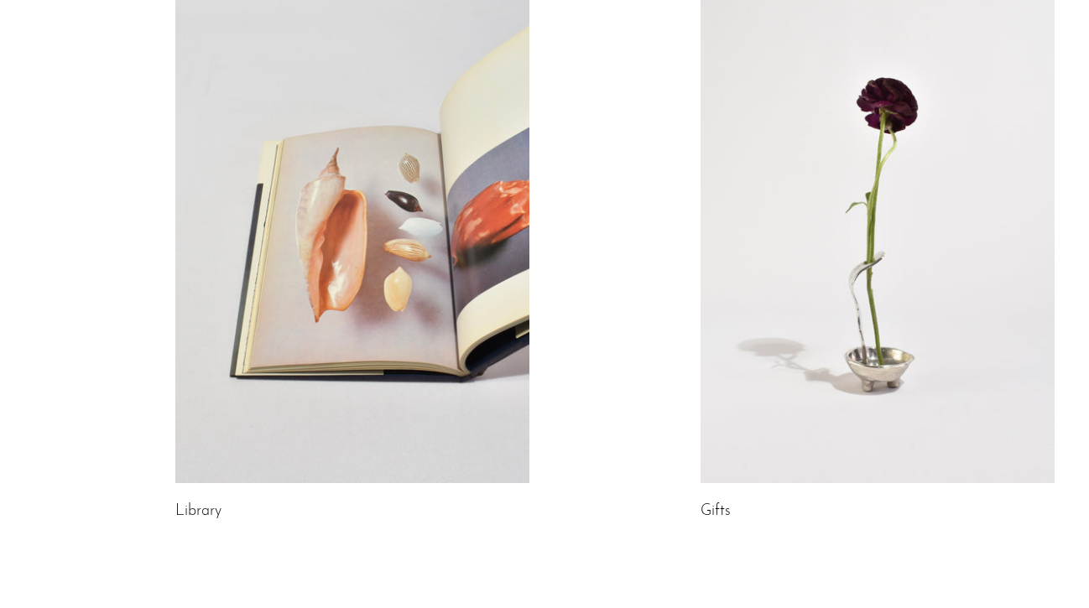
scroll to position [927, 0]
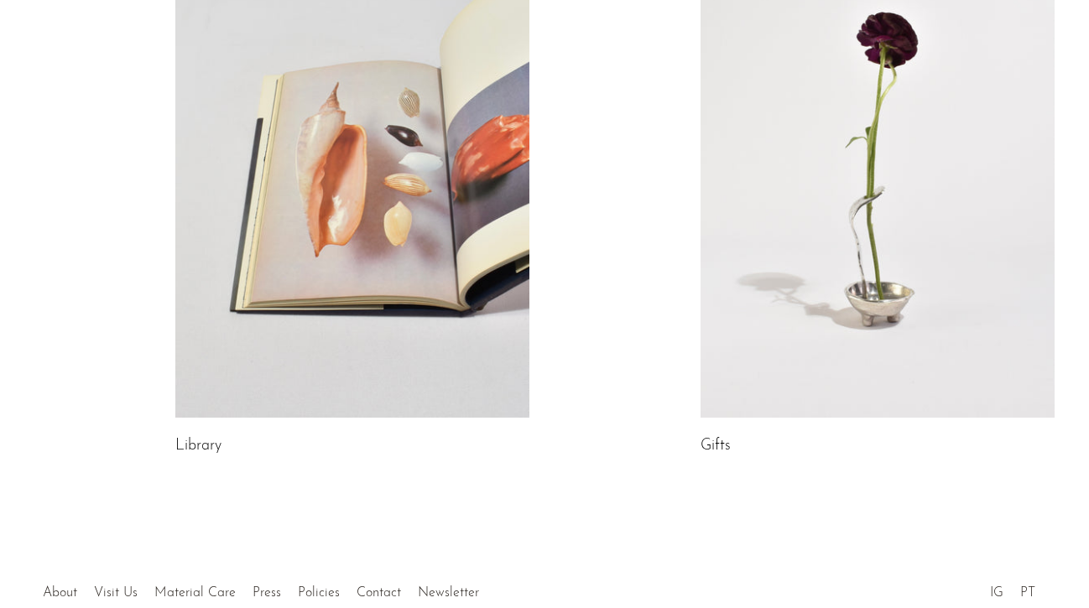
click at [380, 174] on link at bounding box center [352, 170] width 354 height 496
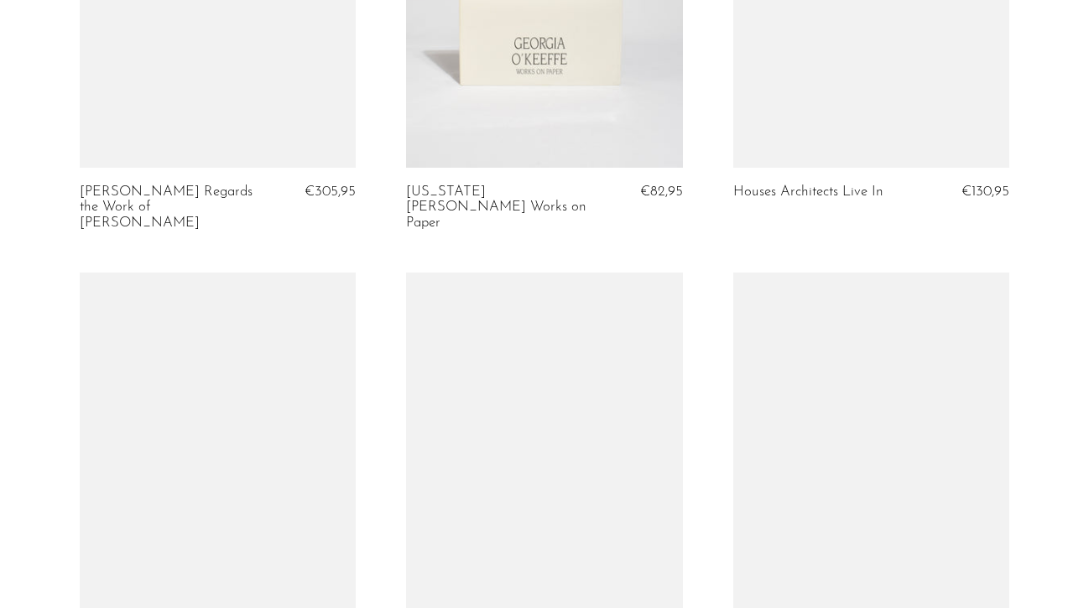
scroll to position [1870, 0]
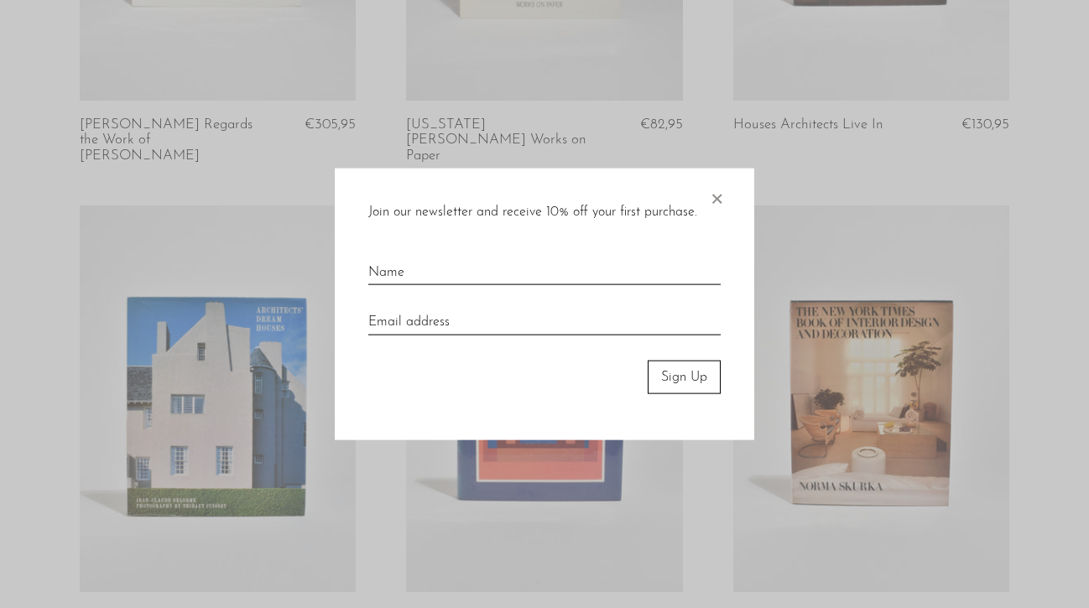
click at [717, 204] on span "×" at bounding box center [716, 195] width 17 height 54
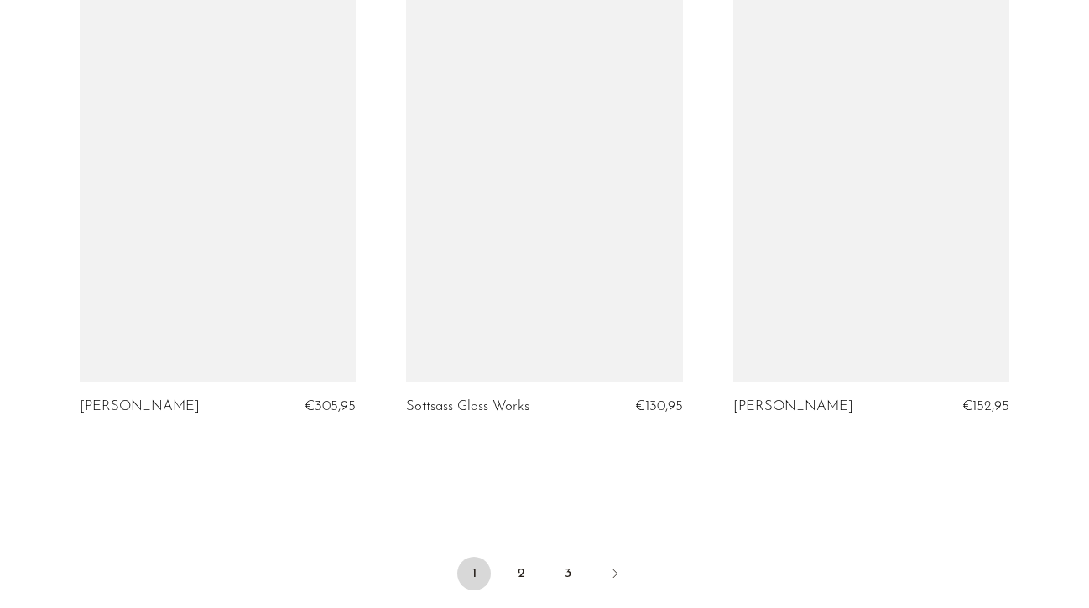
scroll to position [5363, 0]
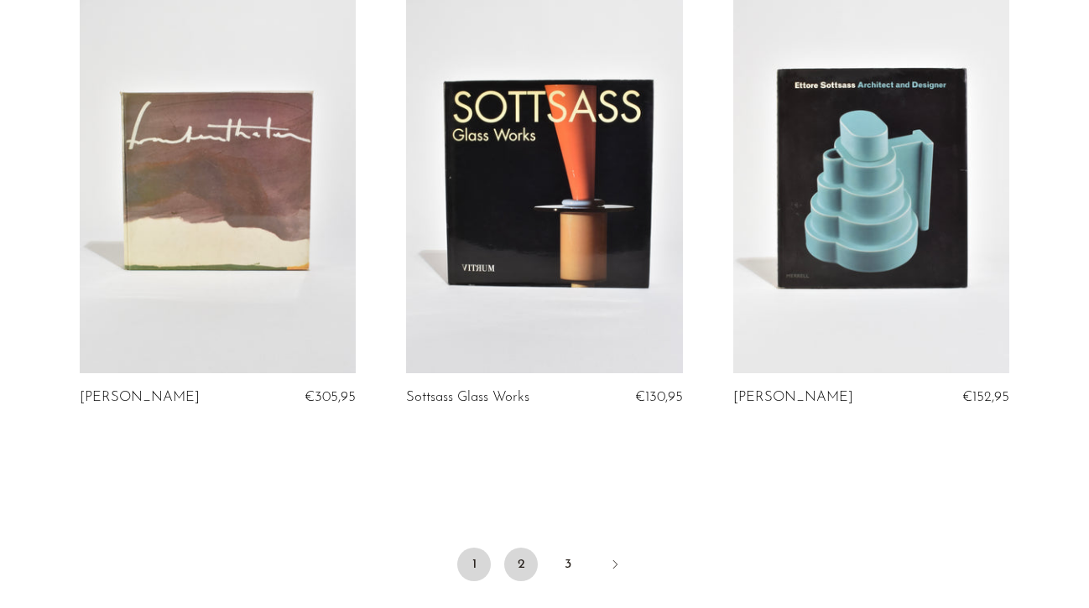
click at [526, 548] on link "2" at bounding box center [521, 565] width 34 height 34
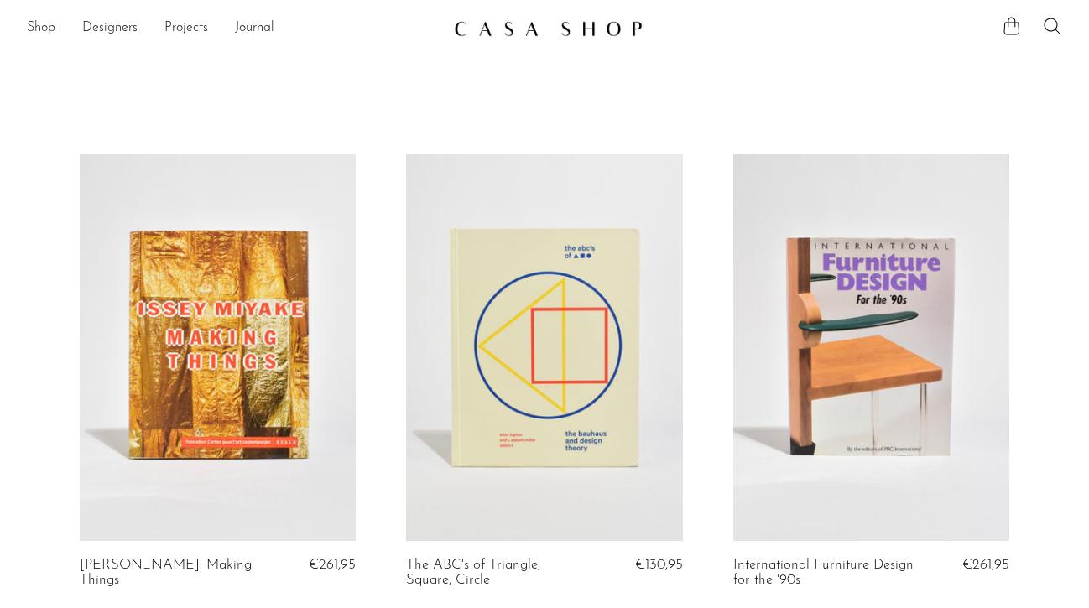
click at [47, 27] on link "Shop" at bounding box center [41, 29] width 29 height 22
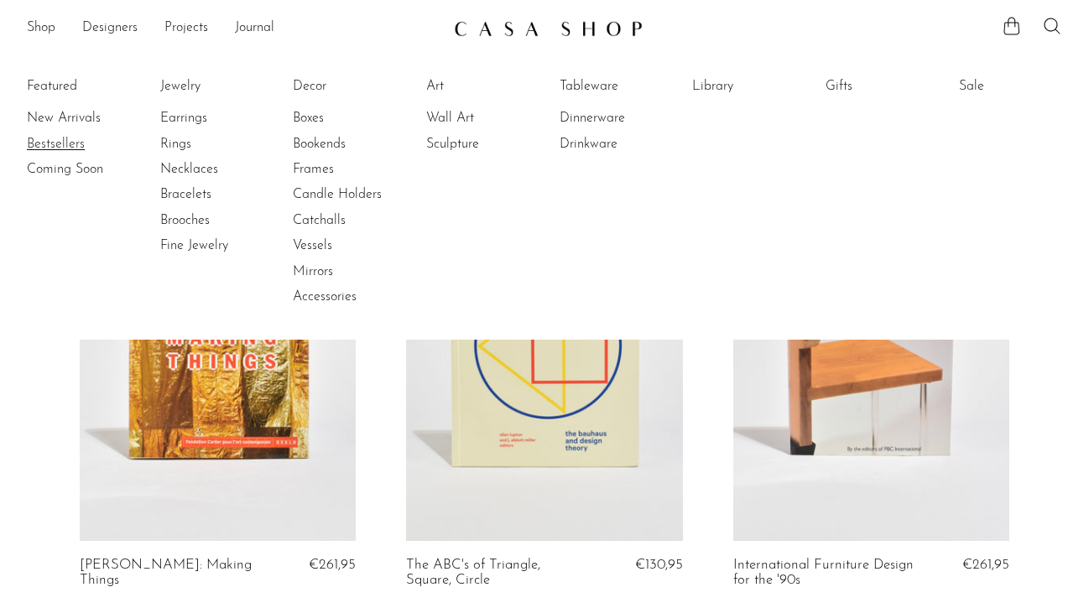
click at [70, 143] on link "Bestsellers" at bounding box center [90, 144] width 126 height 18
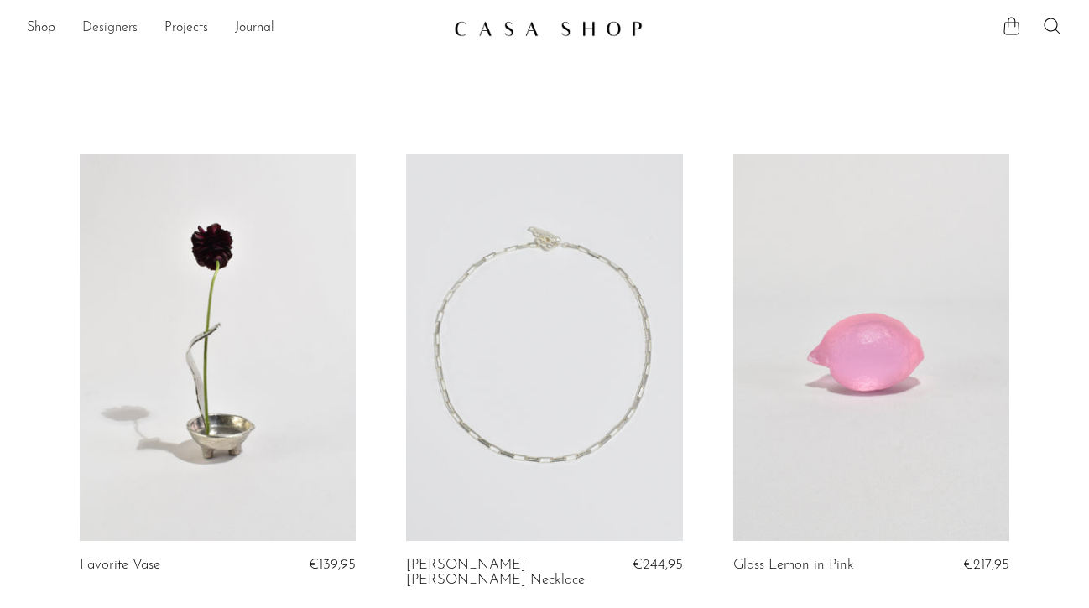
click at [125, 23] on link "Designers" at bounding box center [109, 29] width 55 height 22
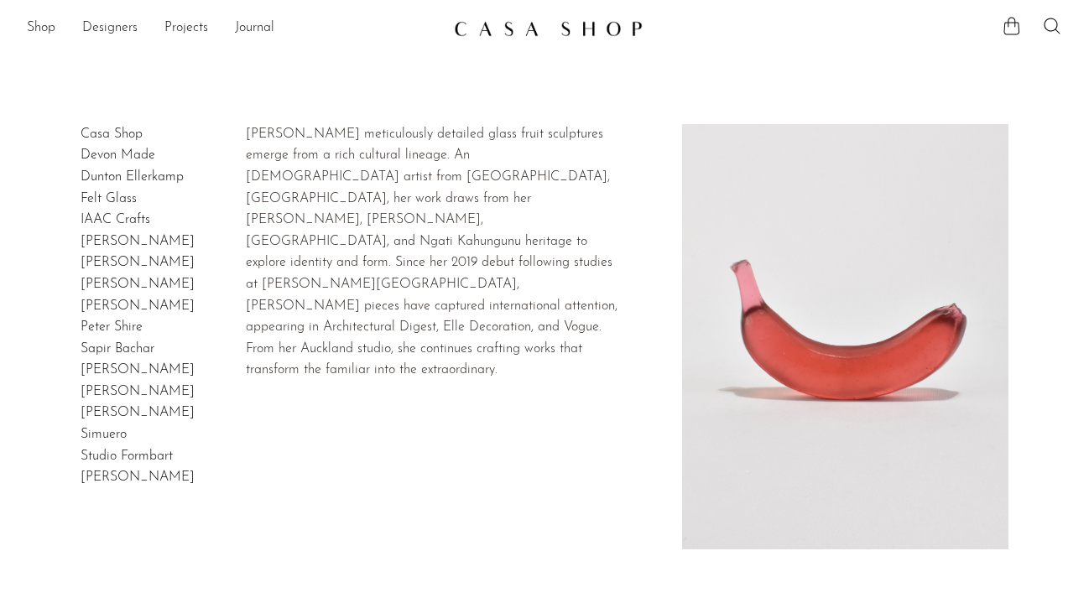
click at [149, 154] on link "Devon Made" at bounding box center [118, 154] width 75 height 13
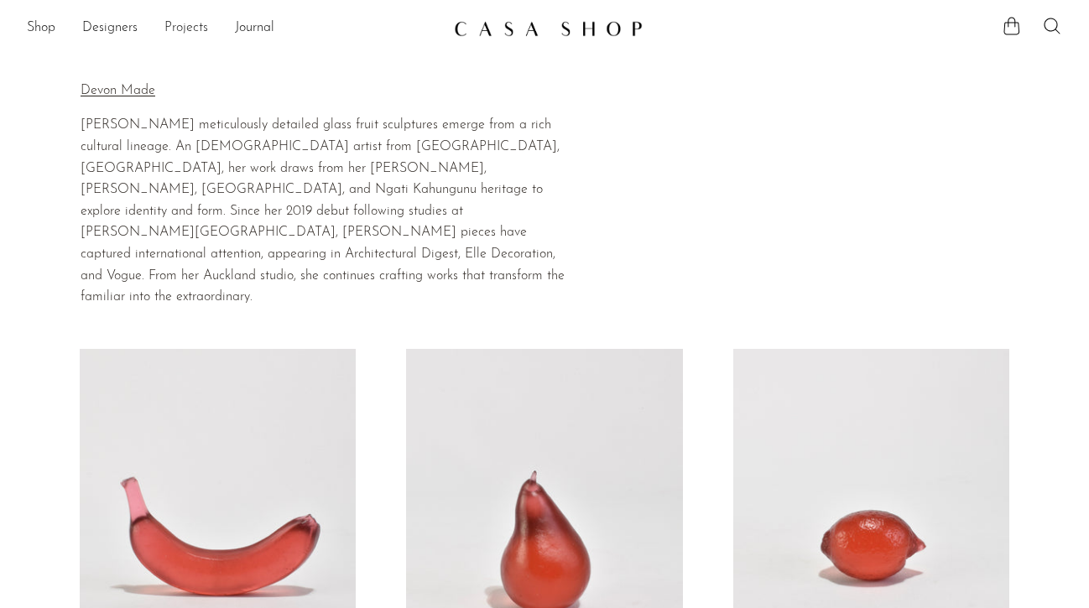
click at [179, 33] on link "Projects" at bounding box center [186, 29] width 44 height 22
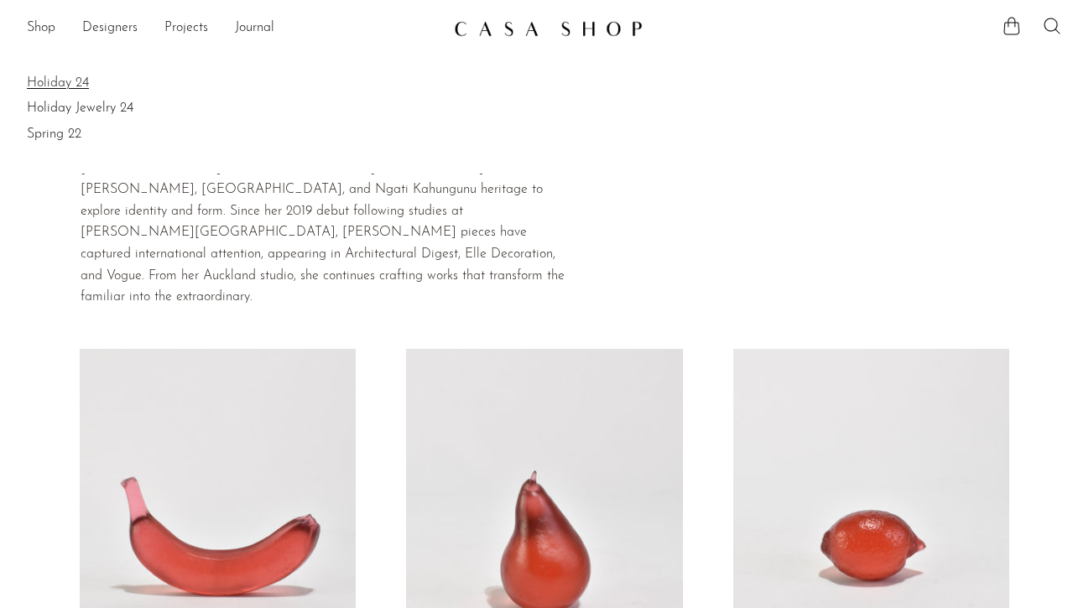
click at [60, 81] on link "Holiday 24" at bounding box center [544, 83] width 1035 height 18
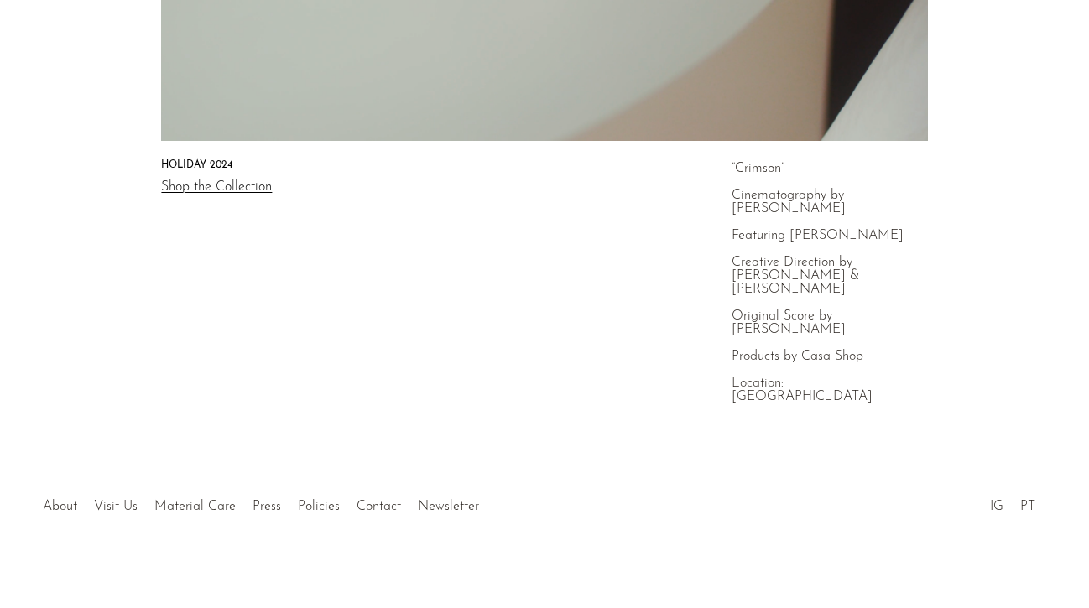
scroll to position [543, 0]
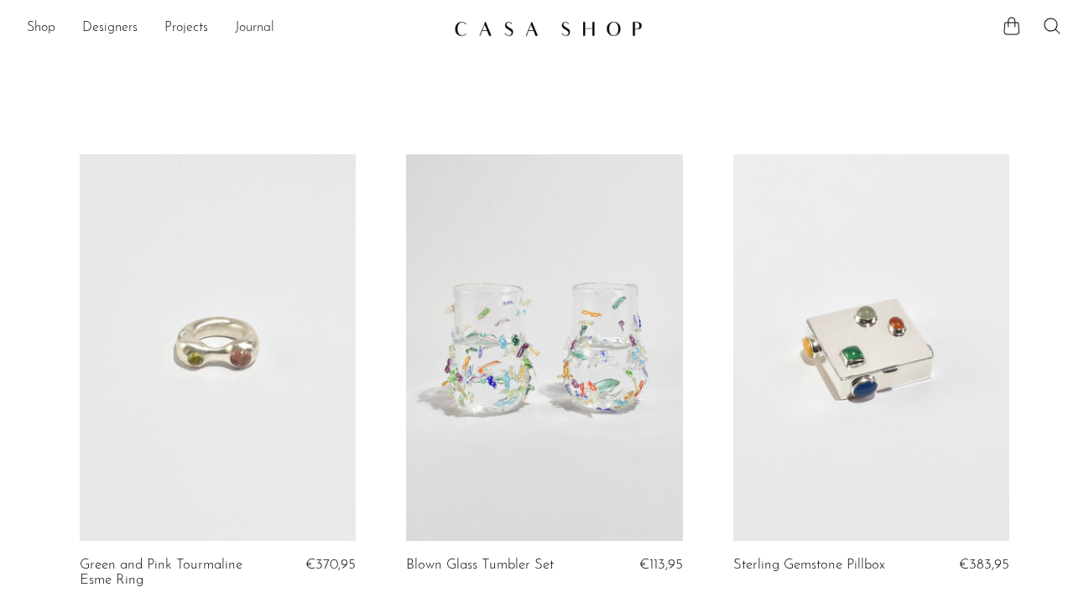
click at [236, 31] on link "Journal" at bounding box center [254, 29] width 39 height 22
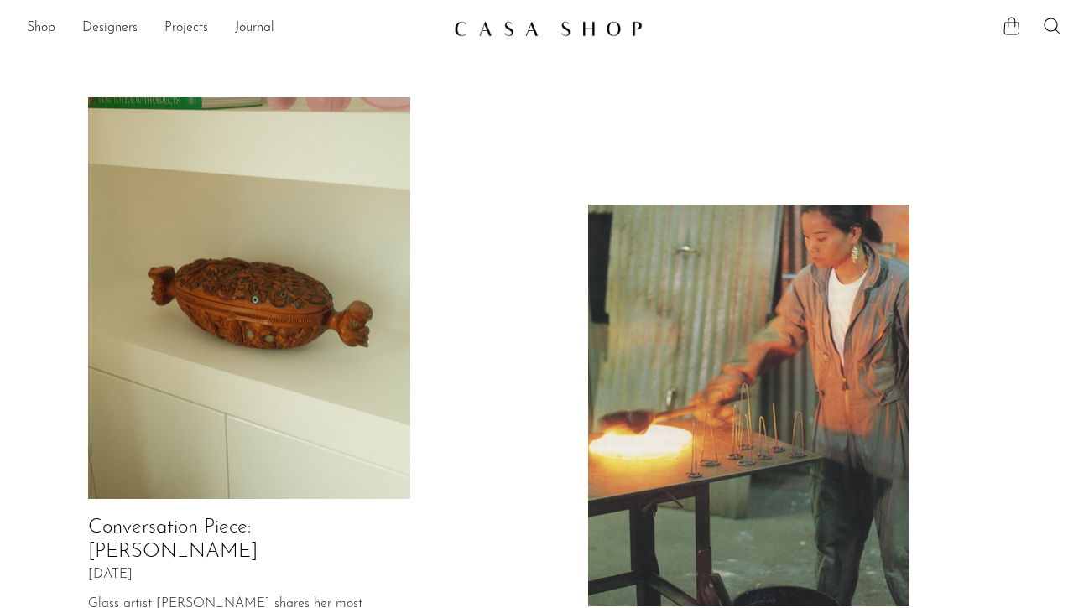
click at [112, 30] on link "Designers" at bounding box center [109, 29] width 55 height 22
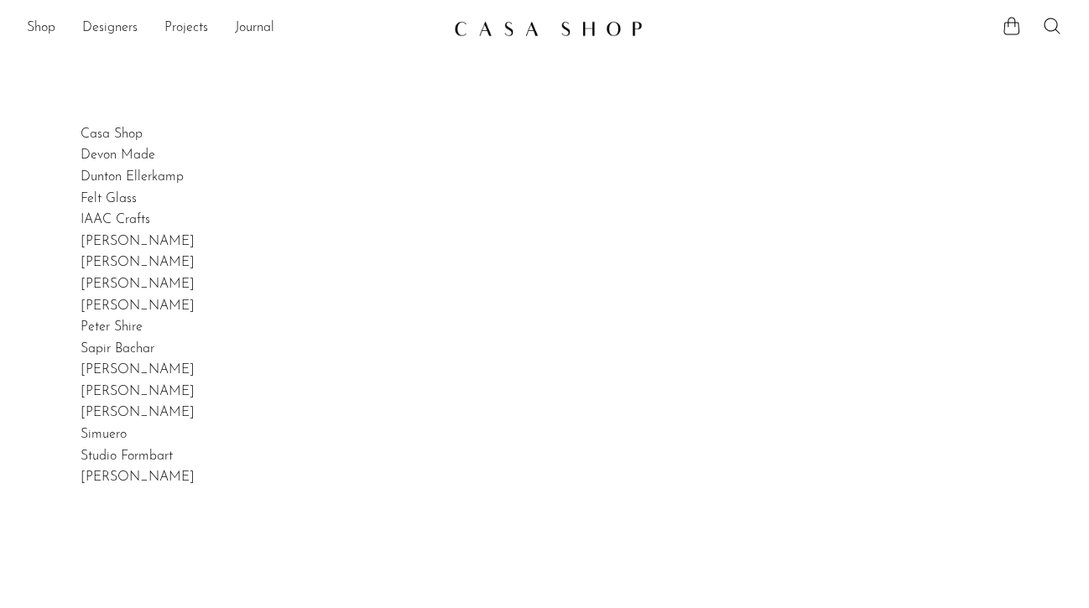
drag, startPoint x: 160, startPoint y: 221, endPoint x: 78, endPoint y: 216, distance: 82.3
click at [78, 216] on div "Casa Shop Devon Made Dunton Ellerkamp Felt Glass IAAC Crafts Izabel Lam Jude Je…" at bounding box center [544, 428] width 1089 height 608
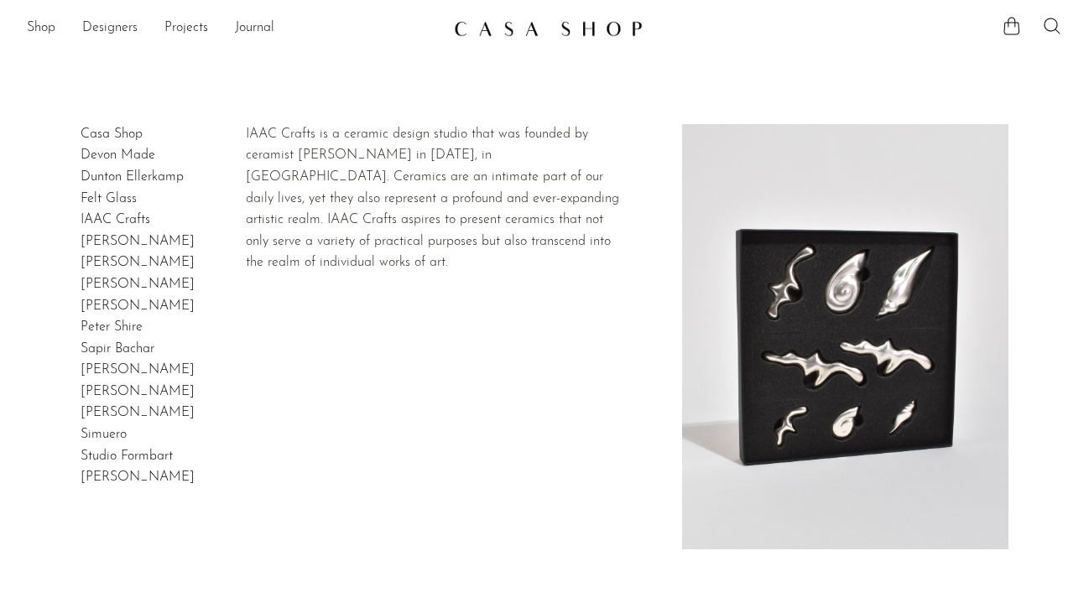
click at [89, 217] on link "IAAC Crafts" at bounding box center [116, 219] width 70 height 13
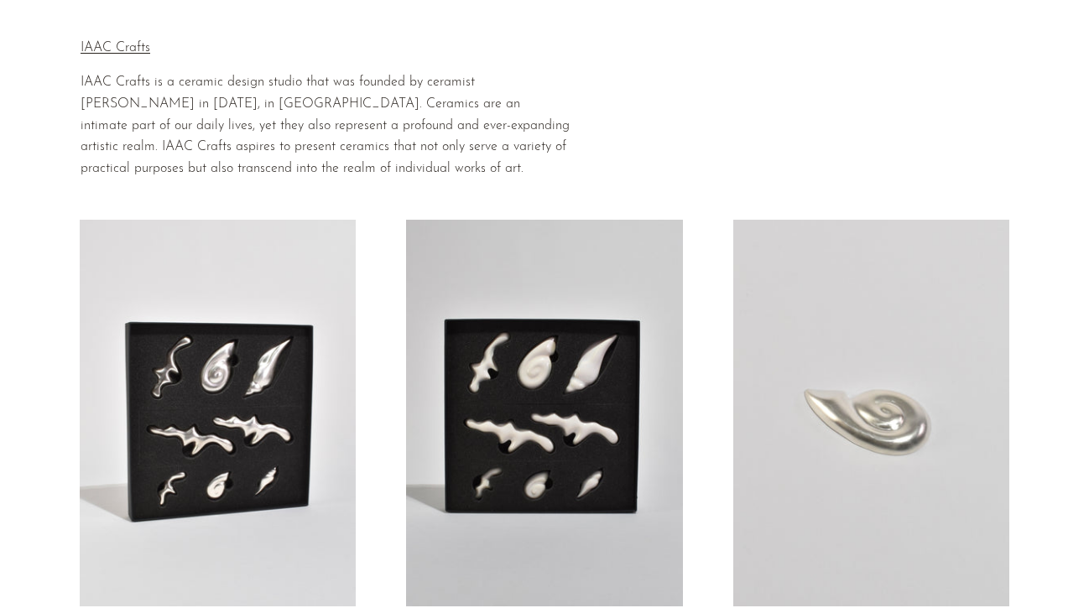
scroll to position [466, 0]
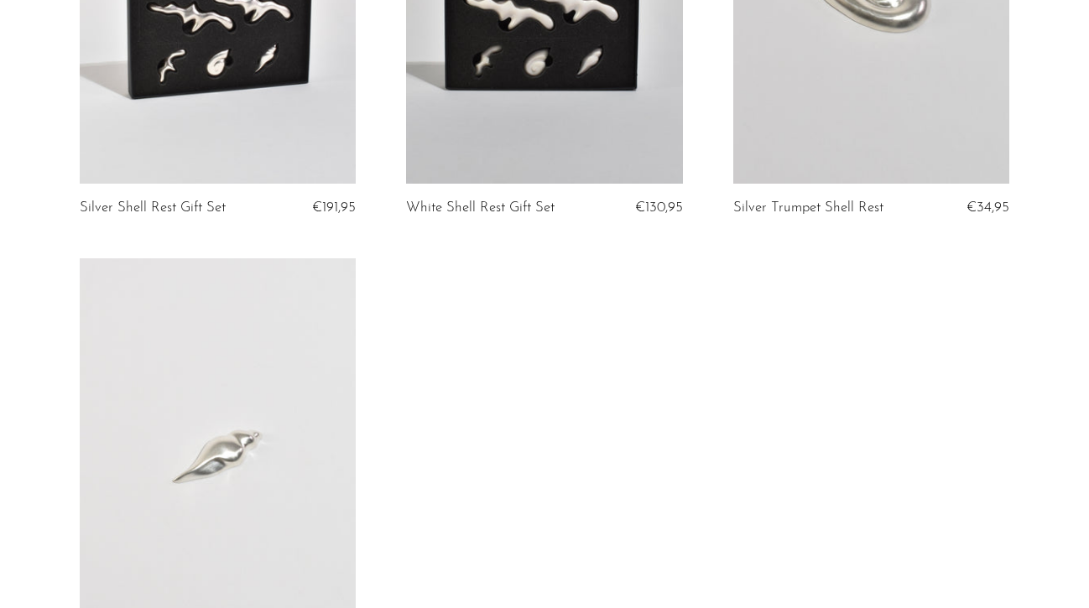
click at [269, 349] on link at bounding box center [218, 451] width 276 height 387
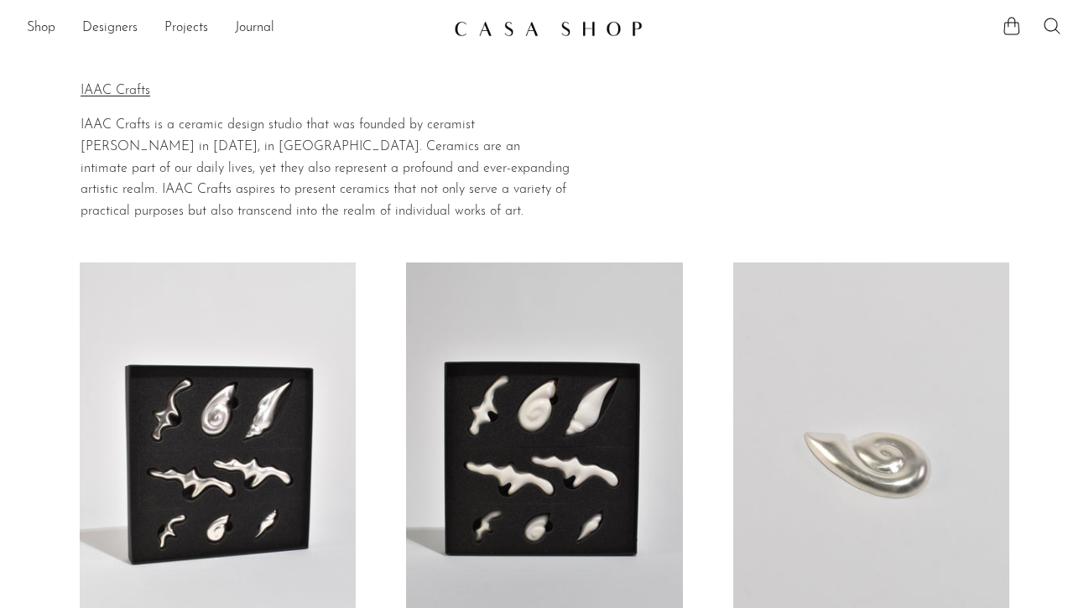
scroll to position [0, 0]
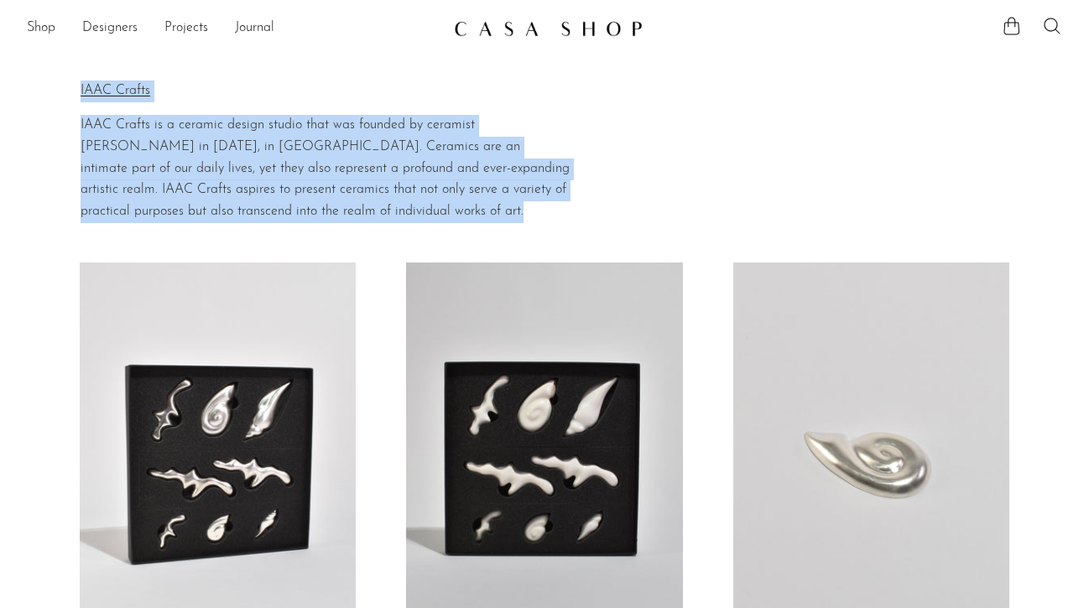
drag, startPoint x: 75, startPoint y: 116, endPoint x: 99, endPoint y: 211, distance: 98.5
click at [99, 211] on p "IAAC Crafts is a ceramic design studio that was founded by ceramist Hyunji Jeon…" at bounding box center [326, 168] width 490 height 107
drag, startPoint x: 98, startPoint y: 232, endPoint x: 79, endPoint y: 136, distance: 98.4
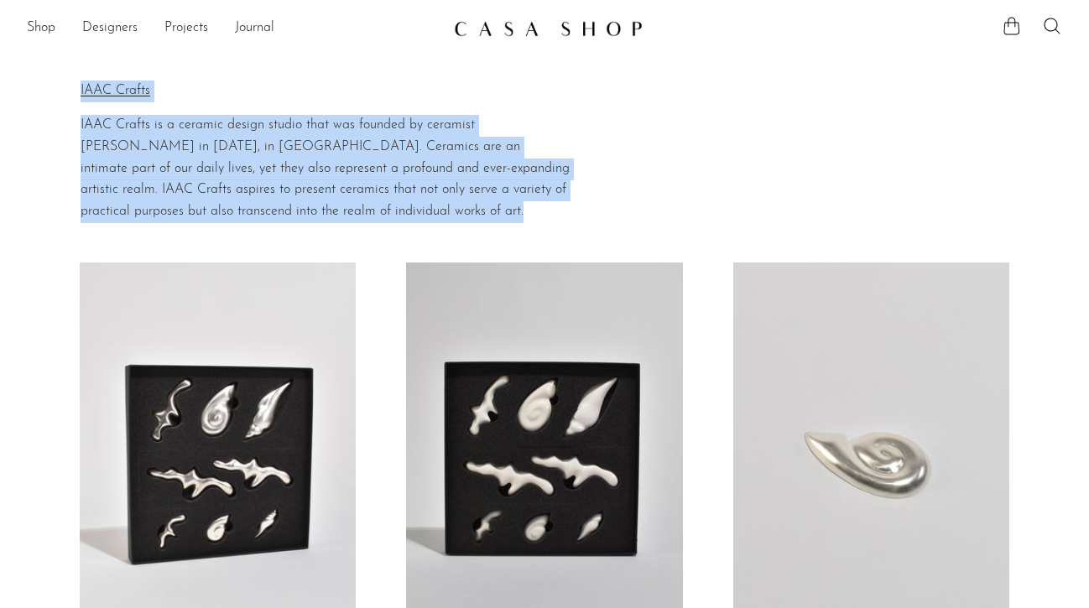
click at [79, 135] on section "Home Collections IAAC Crafts IAAC Crafts IAAC Crafts is a ceramic design studio…" at bounding box center [544, 141] width 1089 height 163
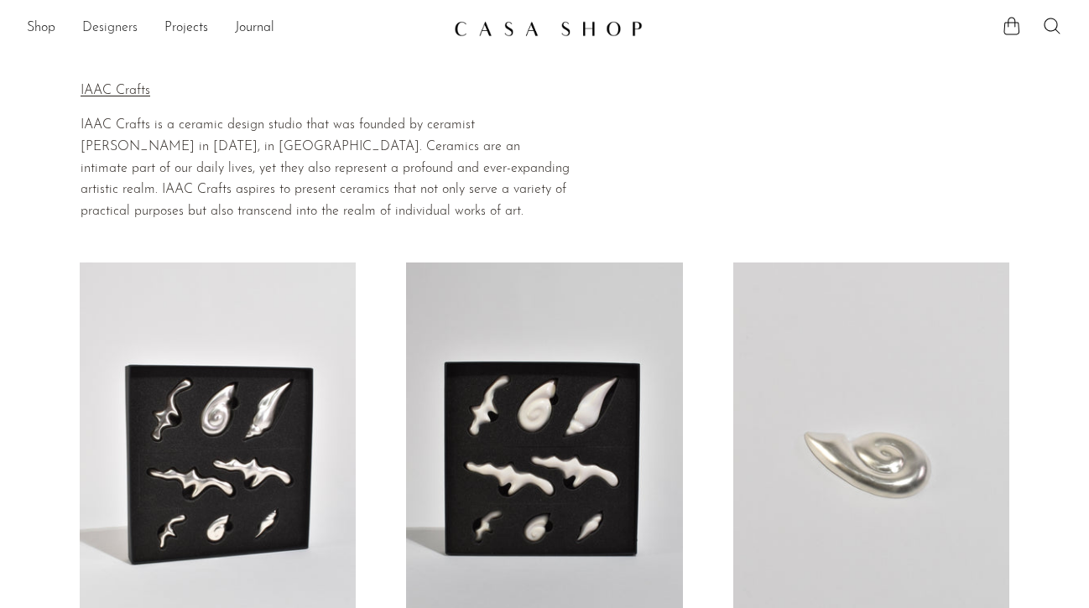
click at [111, 30] on link "Designers" at bounding box center [109, 29] width 55 height 22
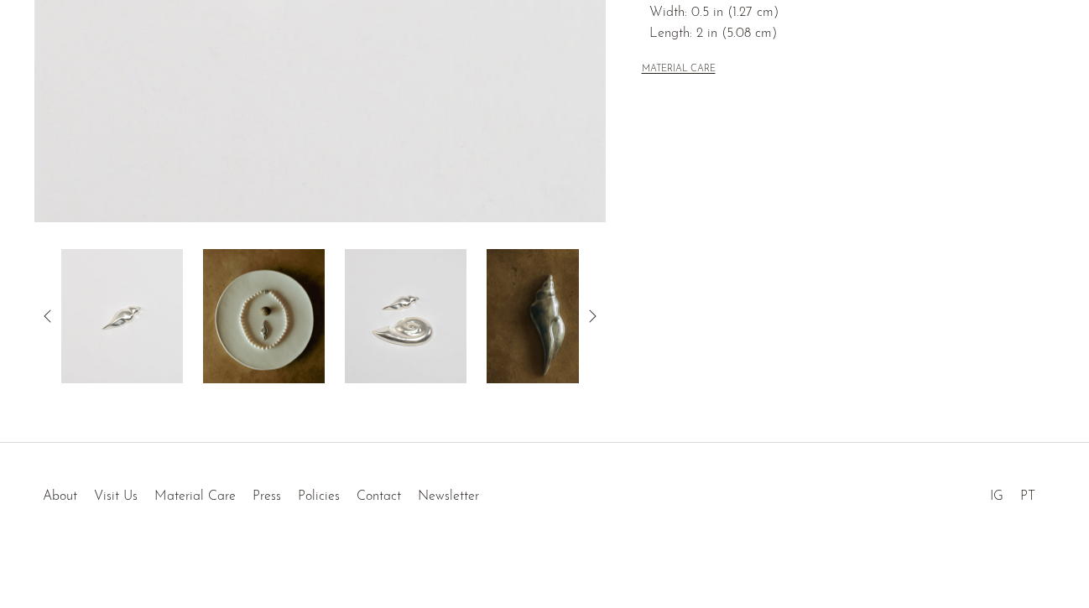
scroll to position [484, 0]
click at [263, 332] on img at bounding box center [264, 316] width 122 height 134
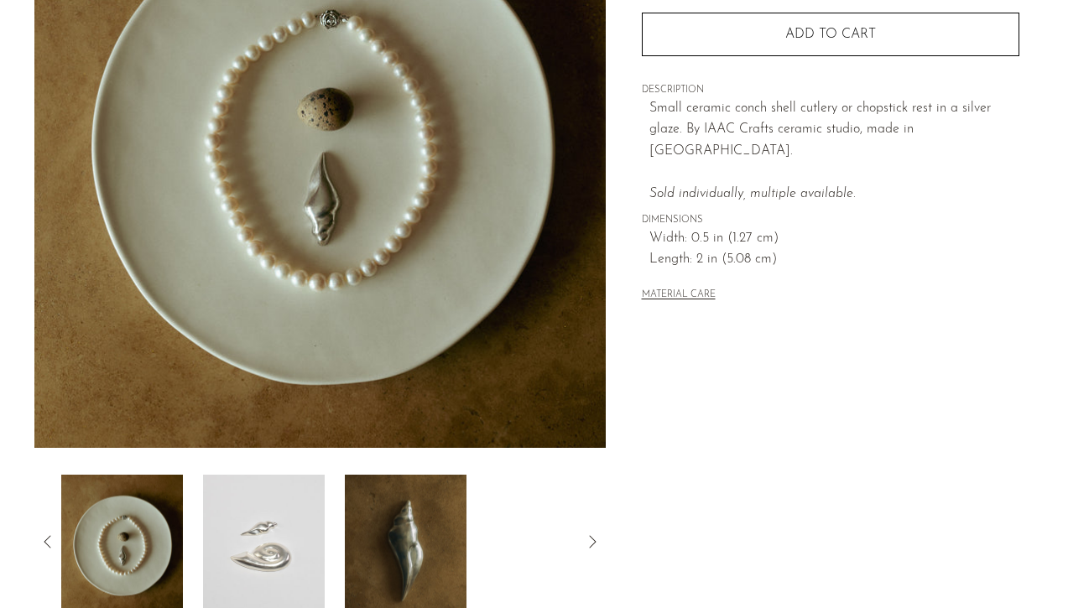
scroll to position [260, 0]
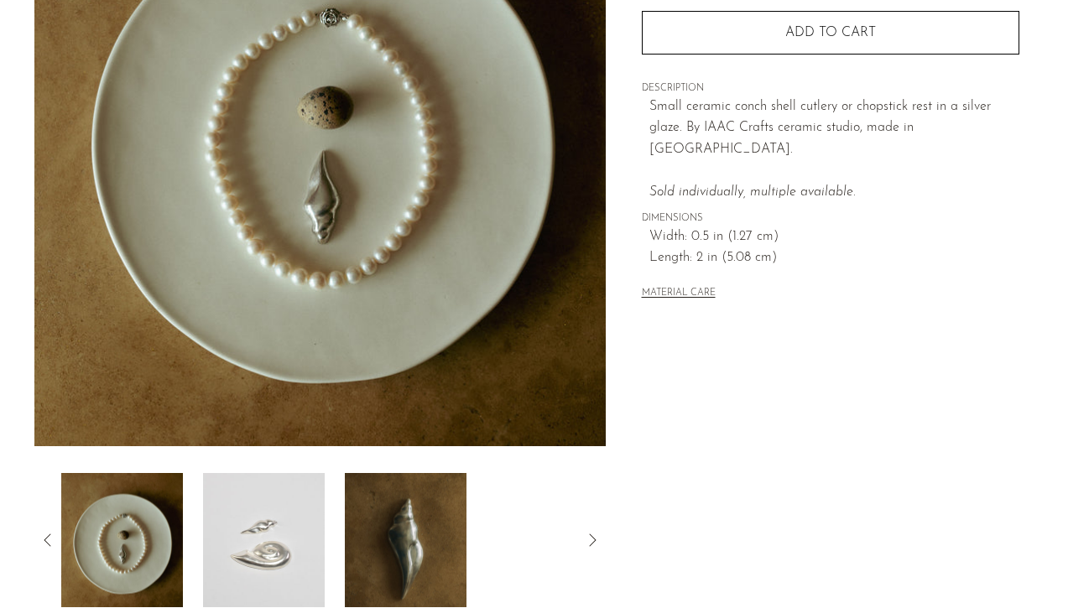
click at [309, 497] on img at bounding box center [264, 540] width 122 height 134
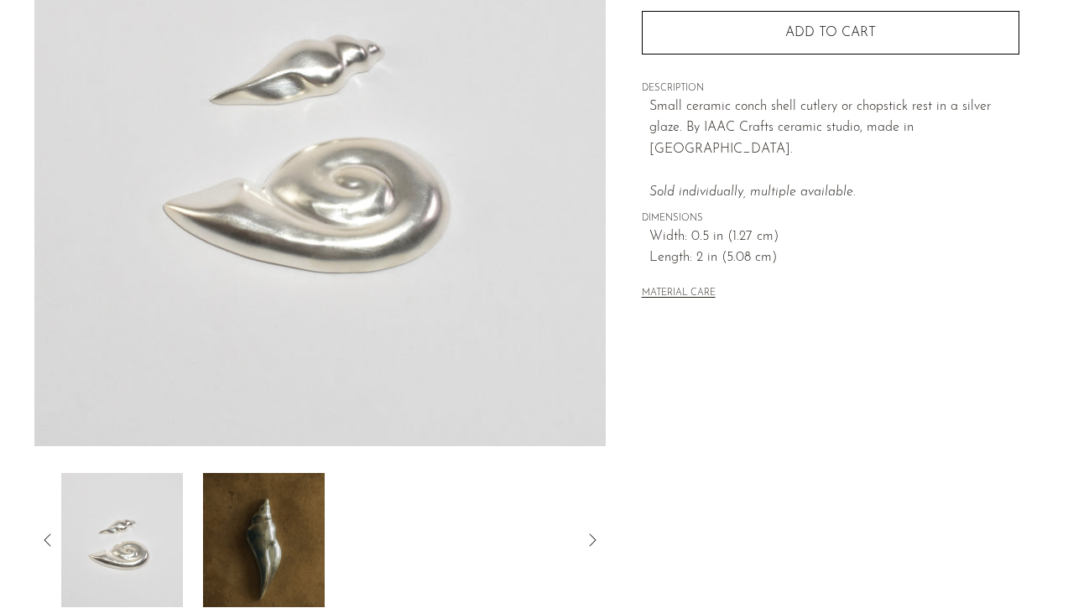
click at [293, 534] on img at bounding box center [264, 540] width 122 height 134
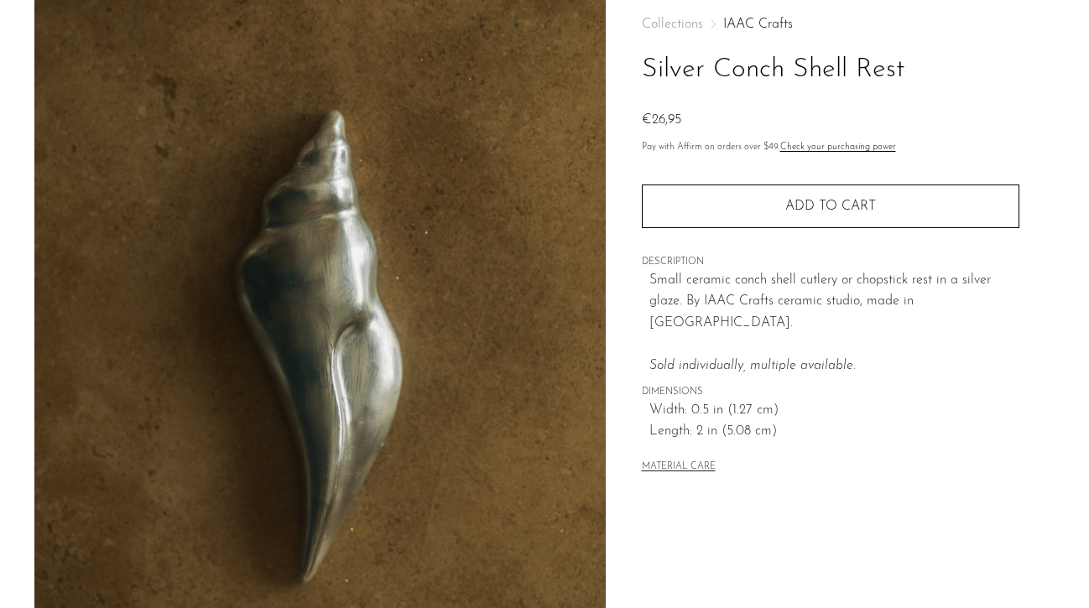
scroll to position [88, 0]
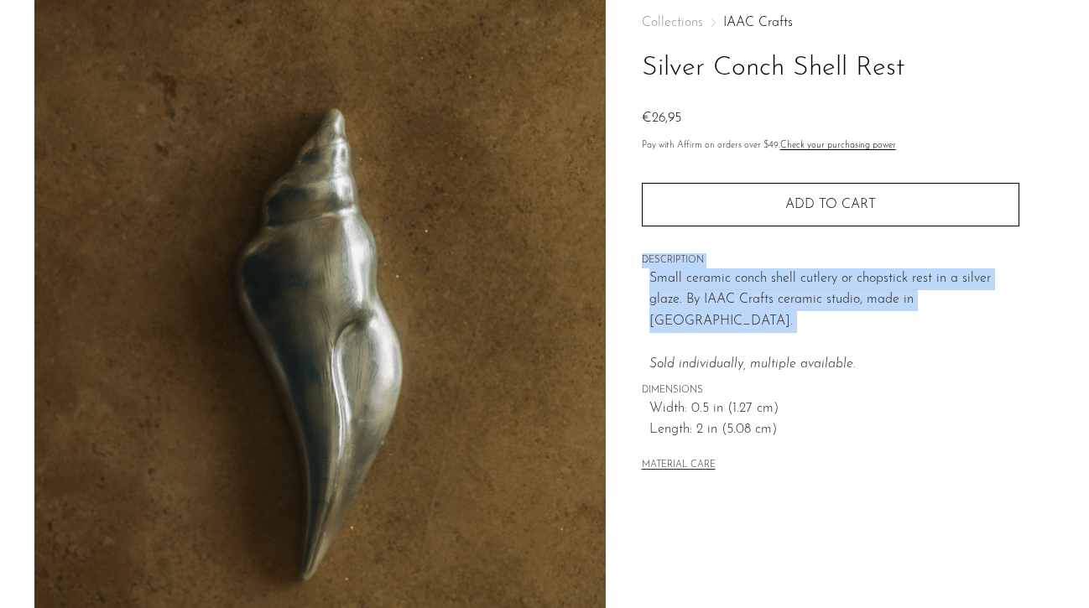
drag, startPoint x: 641, startPoint y: 260, endPoint x: 649, endPoint y: 306, distance: 46.9
click at [649, 306] on div "Collections IAAC Crafts Silver Conch Shell Rest €26,95 Pay with Affirm on order…" at bounding box center [830, 245] width 377 height 513
click at [649, 306] on p "Small ceramic conch shell cutlery or chopstick rest in a silver glaze. By IAAC …" at bounding box center [834, 321] width 370 height 107
drag, startPoint x: 649, startPoint y: 306, endPoint x: 638, endPoint y: 261, distance: 46.6
click at [638, 261] on div "Collections IAAC Crafts Silver Conch Shell Rest €26,95 Pay with Affirm on order…" at bounding box center [830, 384] width 449 height 790
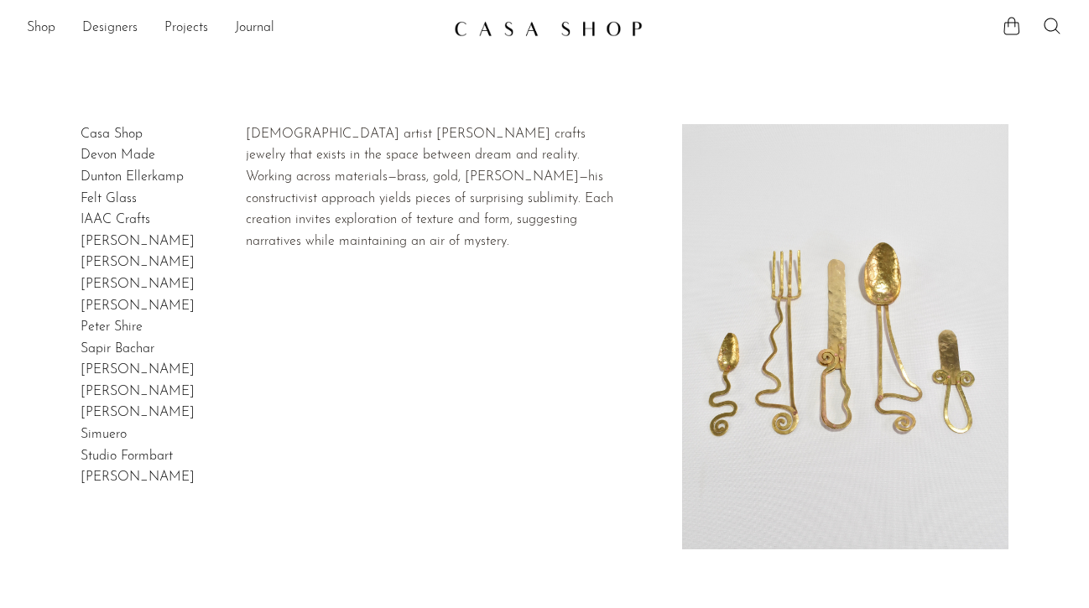
click at [114, 368] on link "Sebastião Lobo" at bounding box center [138, 369] width 114 height 13
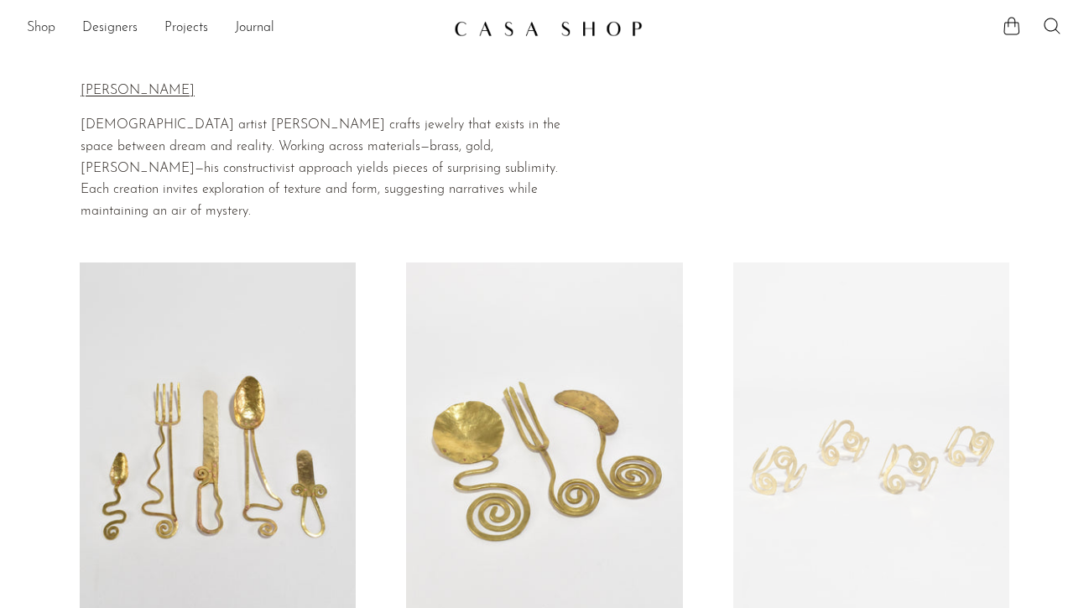
click at [42, 30] on link "Shop" at bounding box center [41, 29] width 29 height 22
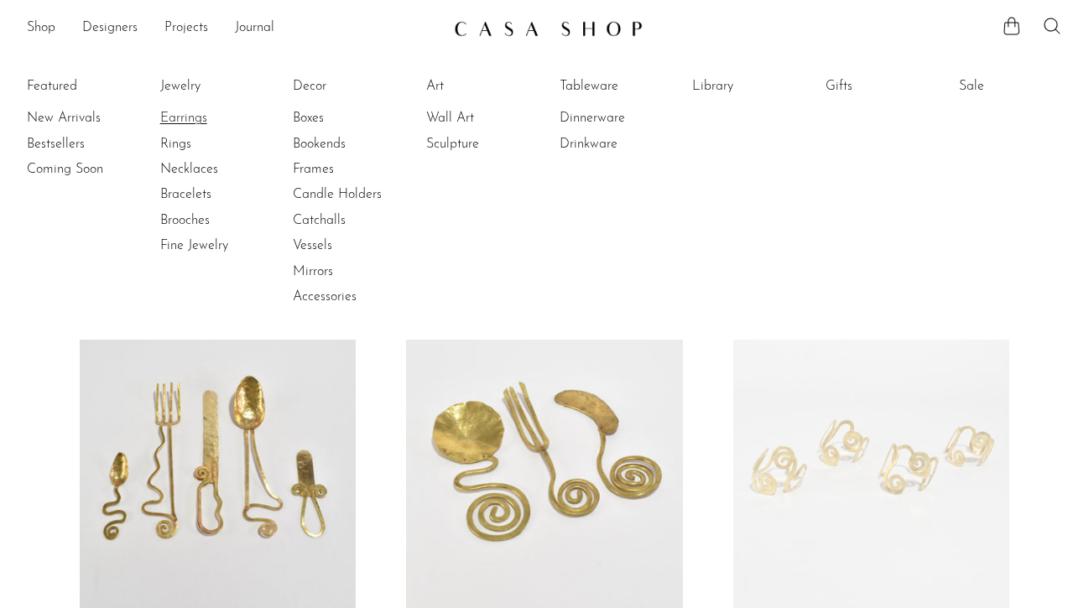
click at [181, 120] on link "Earrings" at bounding box center [223, 118] width 126 height 18
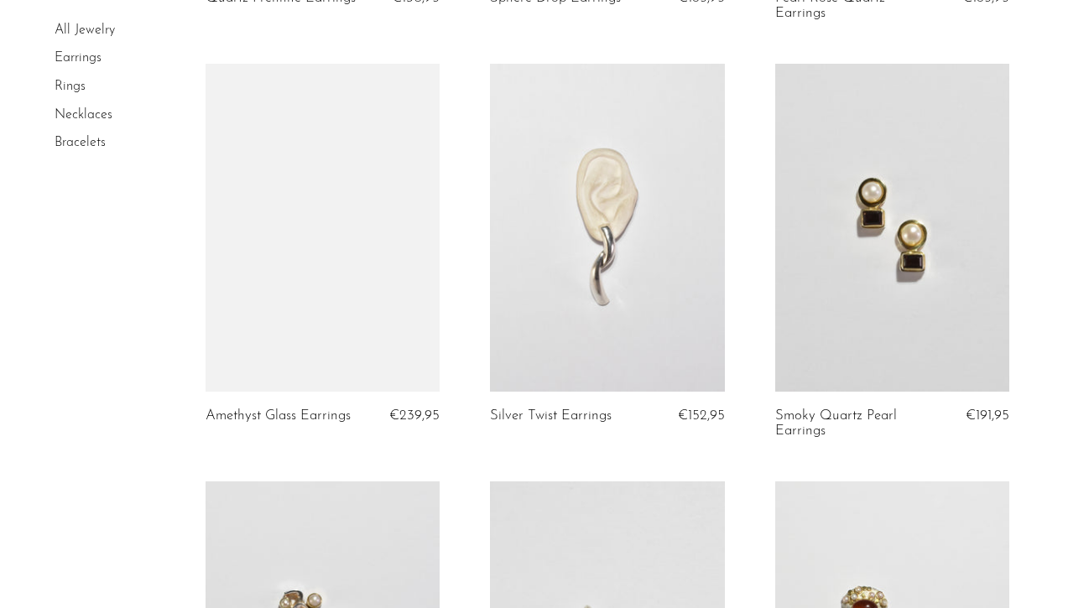
scroll to position [3421, 0]
